Goal: Navigation & Orientation: Go to known website

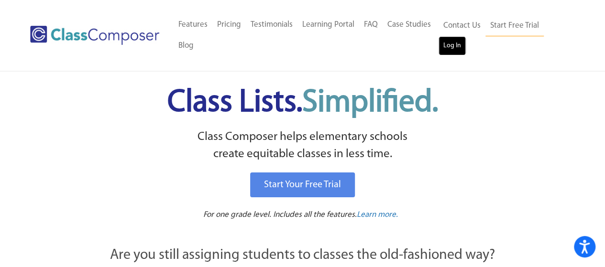
click at [447, 44] on link "Log In" at bounding box center [451, 45] width 27 height 19
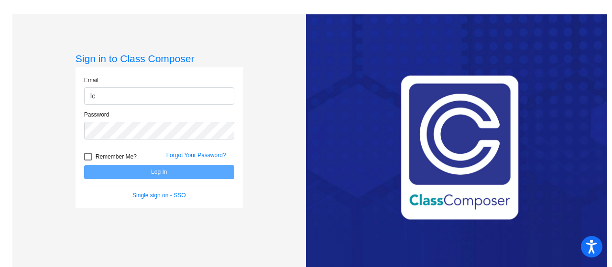
type input "lcritelli@lehsd.org"
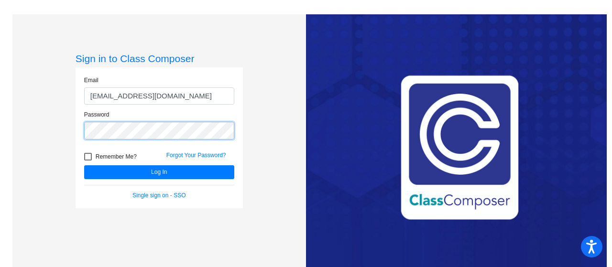
click at [84, 165] on button "Log In" at bounding box center [159, 172] width 150 height 14
